Goal: Use online tool/utility: Use online tool/utility

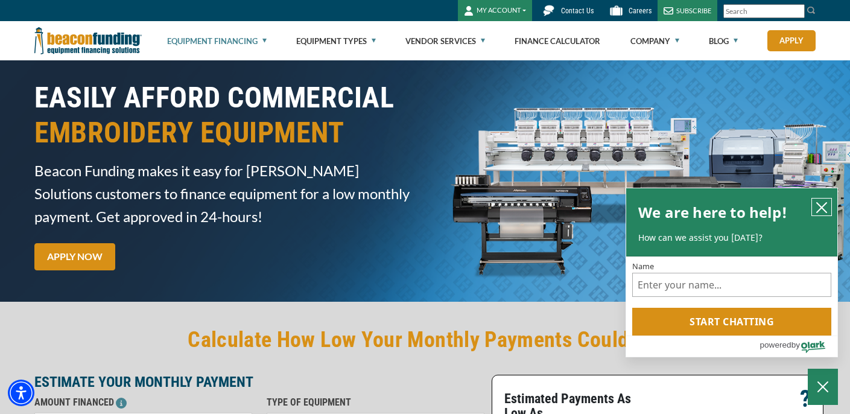
click at [816, 211] on icon "close chatbox" at bounding box center [822, 207] width 12 height 12
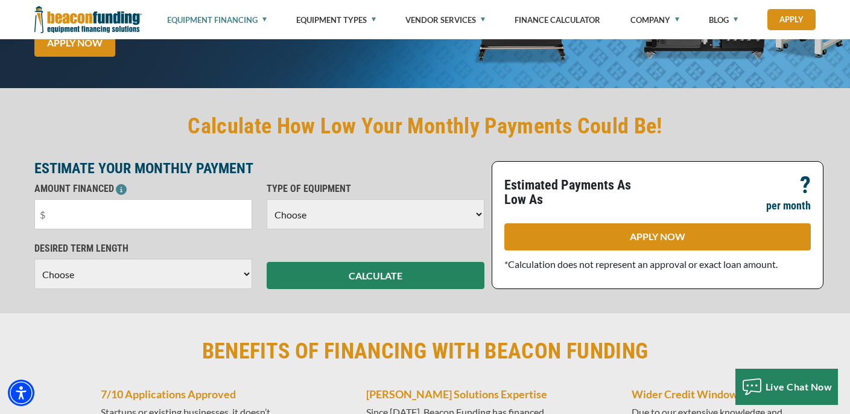
scroll to position [221, 0]
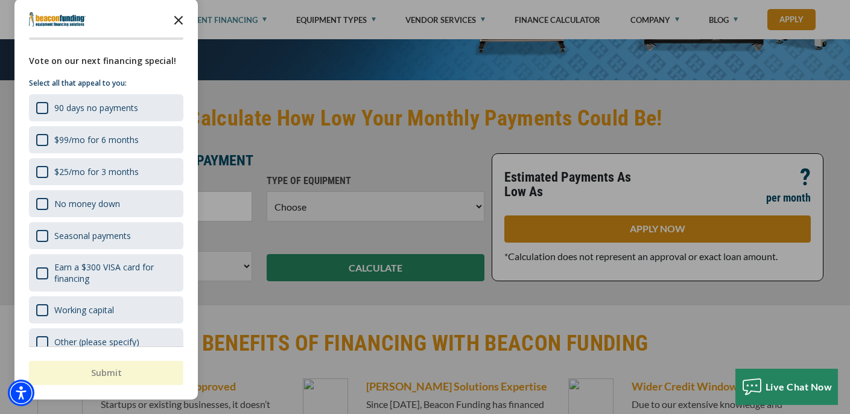
click at [176, 24] on icon "Close the survey" at bounding box center [179, 19] width 24 height 24
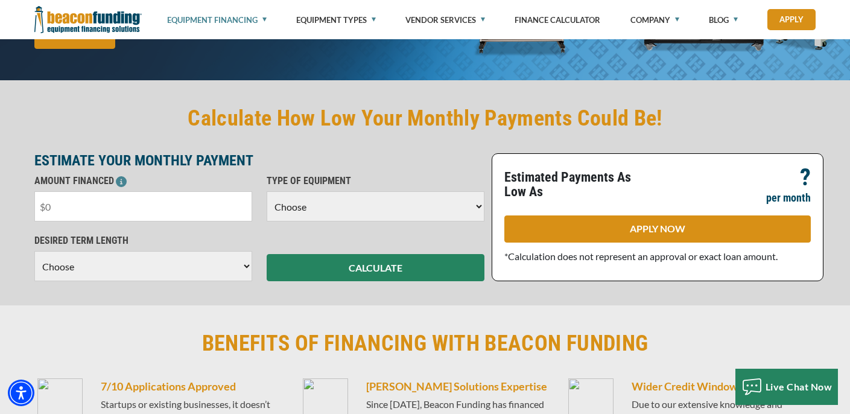
click at [121, 209] on input "text" at bounding box center [143, 206] width 218 height 30
type input "$12,000"
click at [343, 213] on select "Choose Backhoe Boom/Bucket Truck Chipper Commercial Mower Crane DTG/DTF Printin…" at bounding box center [376, 206] width 218 height 30
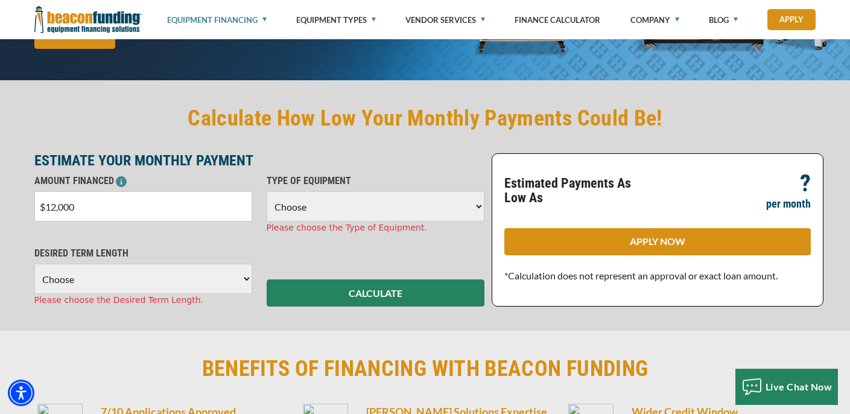
select select "1"
click at [267, 191] on select "Choose Backhoe Boom/Bucket Truck Chipper Commercial Mower Crane DTG/DTF Printin…" at bounding box center [376, 206] width 218 height 30
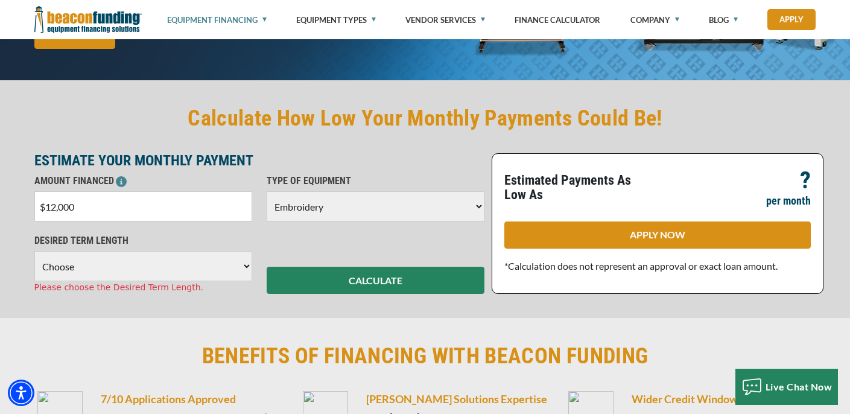
click at [198, 266] on select "Choose 36 Months 48 Months 60 Months" at bounding box center [143, 266] width 218 height 30
click at [34, 251] on select "Choose 36 Months 48 Months 60 Months" at bounding box center [143, 266] width 218 height 30
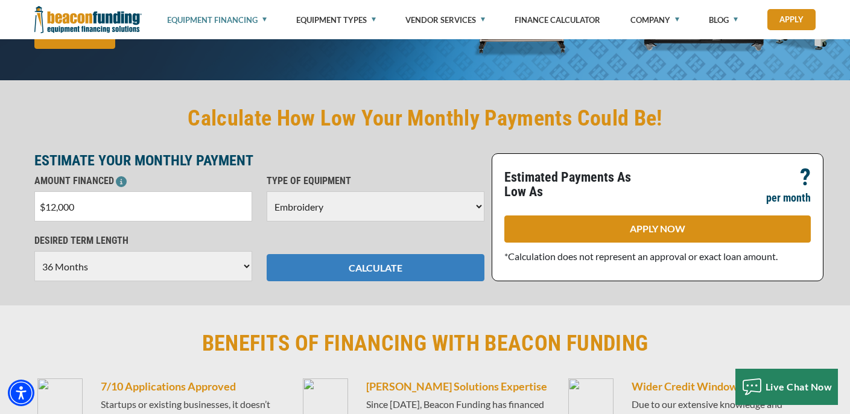
click at [390, 256] on button "CALCULATE" at bounding box center [376, 267] width 218 height 27
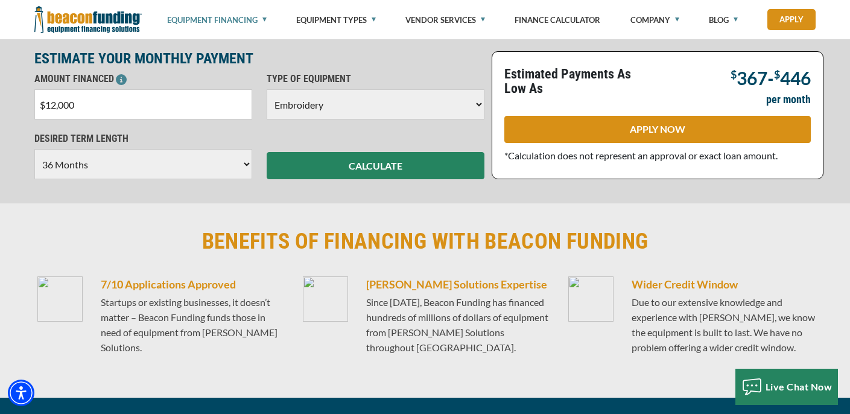
scroll to position [324, 0]
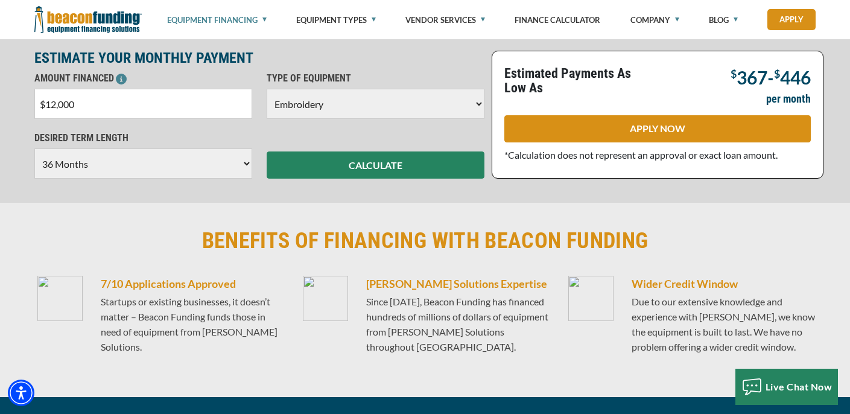
click at [226, 165] on select "Choose 36 Months 48 Months 60 Months" at bounding box center [143, 163] width 218 height 30
select select "60"
click at [34, 148] on select "Choose 36 Months 48 Months 60 Months" at bounding box center [143, 163] width 218 height 30
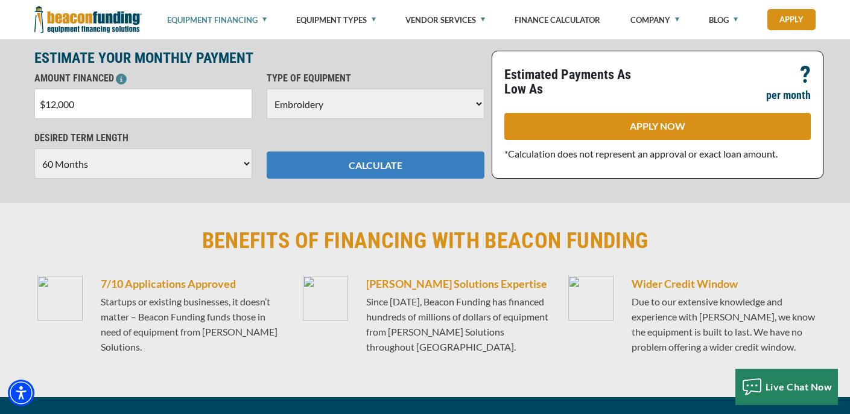
click at [416, 173] on button "CALCULATE" at bounding box center [376, 164] width 218 height 27
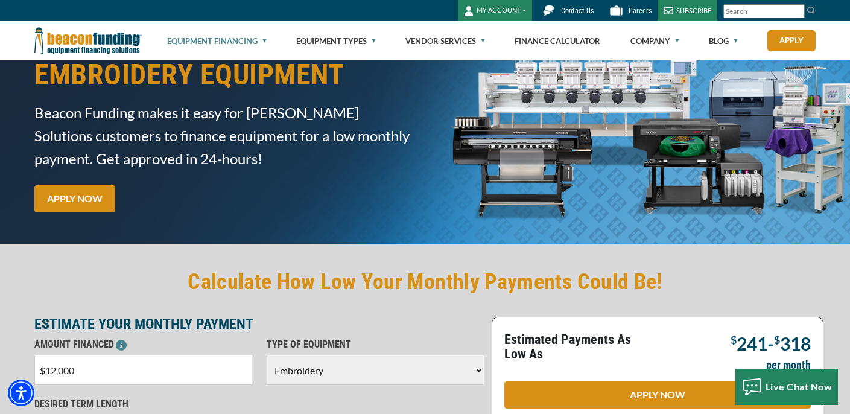
scroll to position [15, 0]
